Goal: Find specific page/section: Find specific page/section

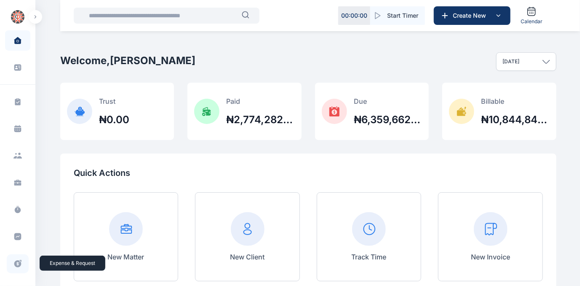
click at [16, 262] on icon at bounding box center [17, 263] width 7 height 7
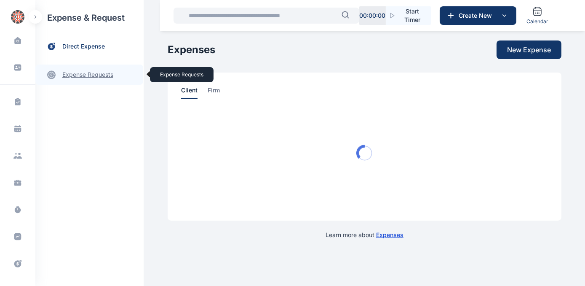
click at [80, 75] on link "expense requests expense requests" at bounding box center [89, 74] width 108 height 20
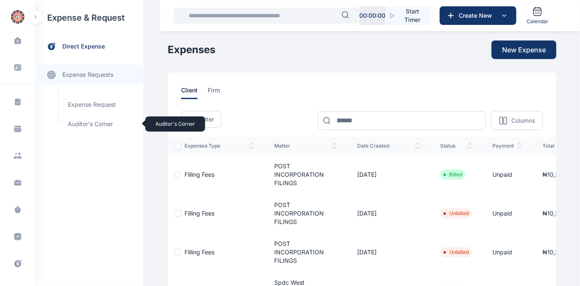
click at [72, 123] on span "Auditor's Corner Auditor's Corner" at bounding box center [101, 124] width 76 height 16
